Goal: Book appointment/travel/reservation

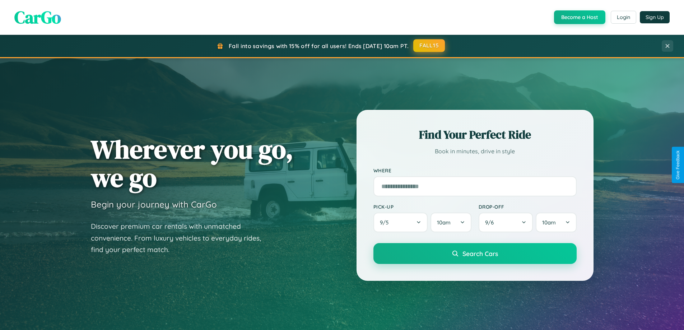
click at [429, 46] on button "FALL15" at bounding box center [429, 45] width 32 height 13
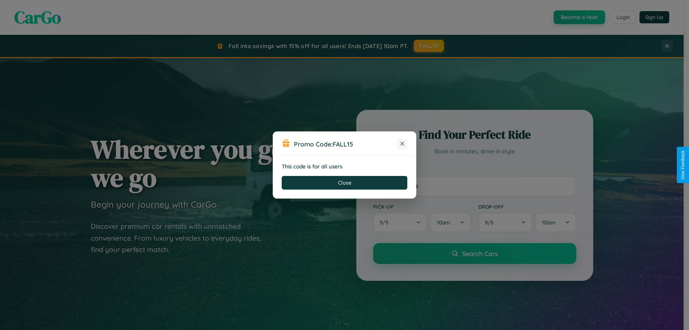
click at [402, 144] on icon at bounding box center [402, 143] width 7 height 7
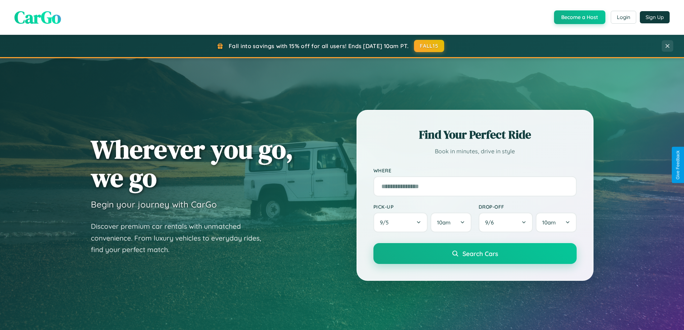
scroll to position [309, 0]
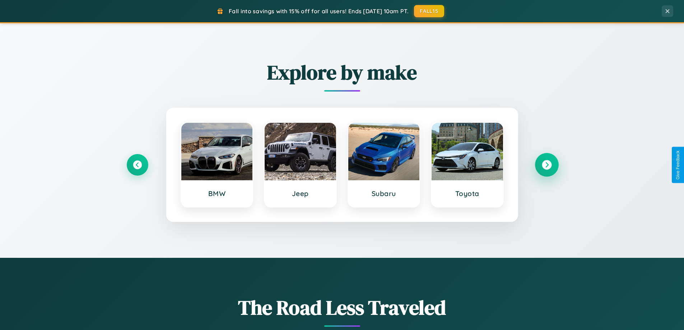
click at [546, 165] on icon at bounding box center [547, 165] width 10 height 10
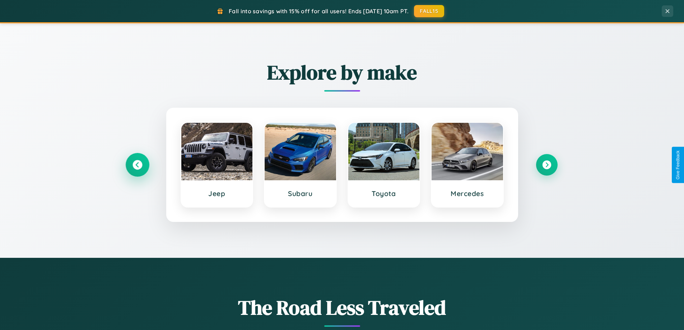
click at [137, 165] on icon at bounding box center [137, 165] width 10 height 10
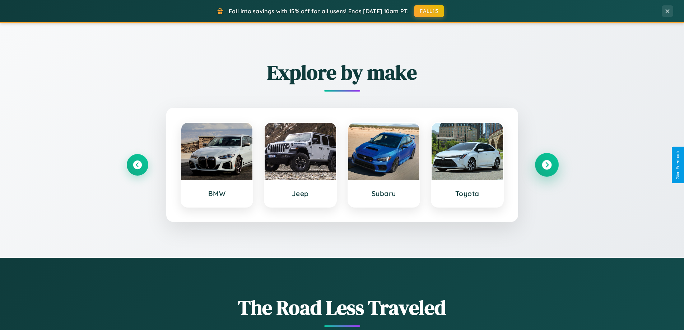
click at [546, 165] on icon at bounding box center [547, 165] width 10 height 10
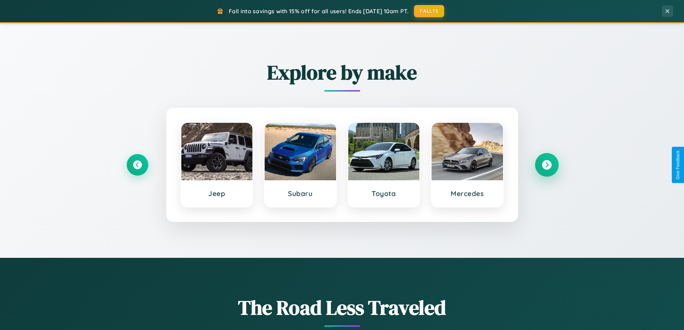
click at [546, 165] on icon at bounding box center [547, 165] width 10 height 10
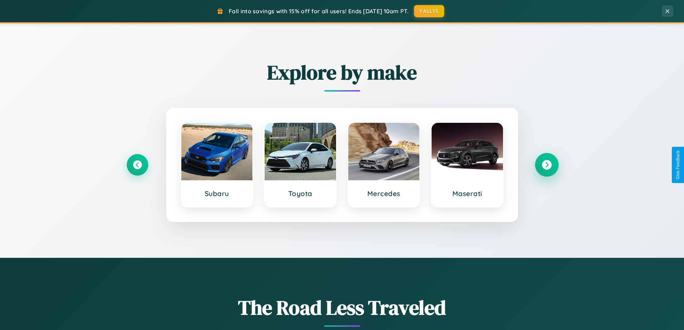
click at [546, 165] on icon at bounding box center [547, 165] width 10 height 10
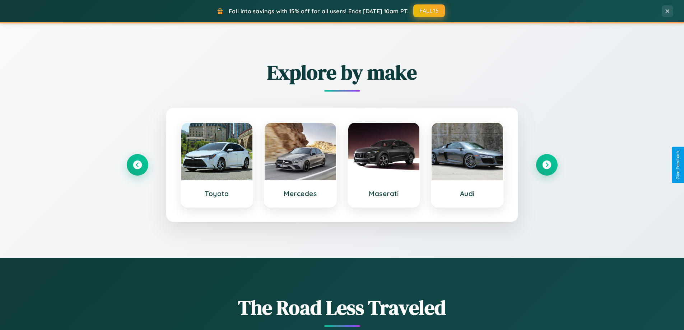
click at [429, 11] on button "FALL15" at bounding box center [429, 10] width 32 height 13
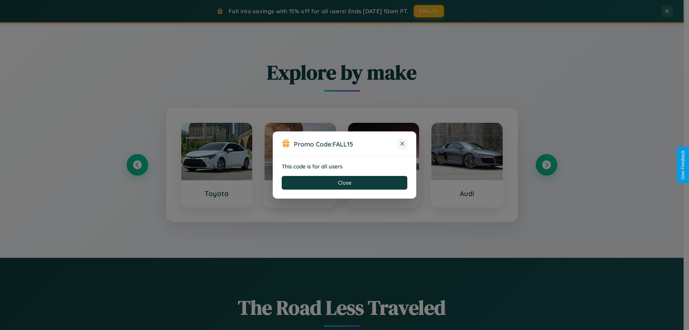
click at [402, 144] on icon at bounding box center [402, 143] width 7 height 7
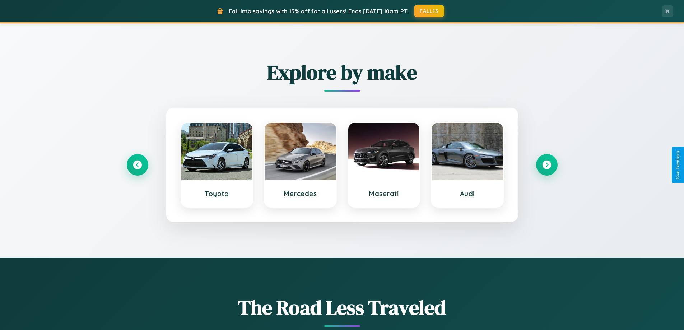
scroll to position [1153, 0]
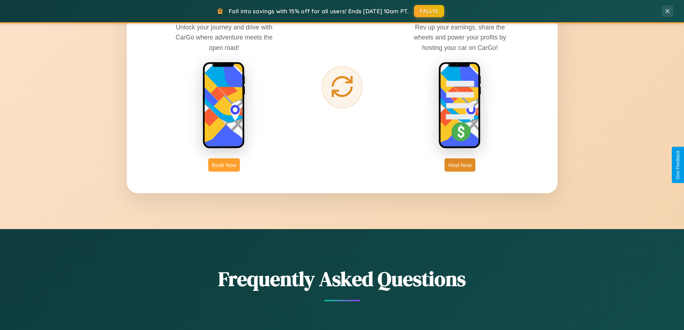
click at [224, 165] on button "Book Now" at bounding box center [224, 164] width 32 height 13
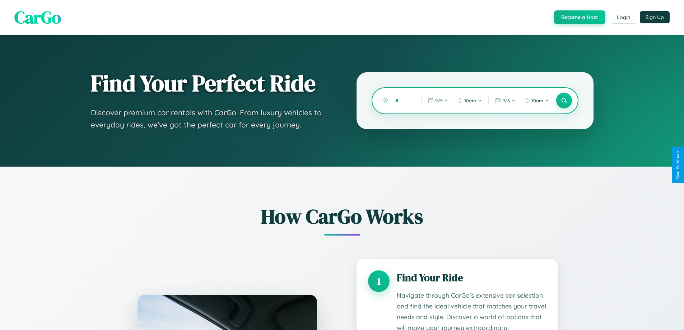
type input "**"
